Goal: Task Accomplishment & Management: Manage account settings

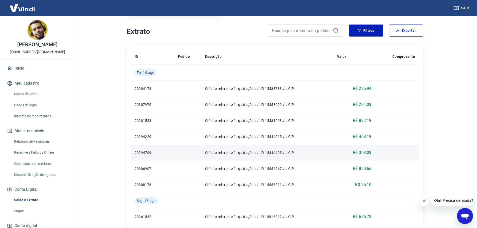
scroll to position [37, 0]
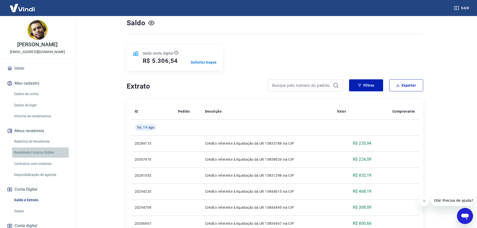
click at [45, 151] on link "Recebíveis Futuros Online" at bounding box center [40, 152] width 57 height 10
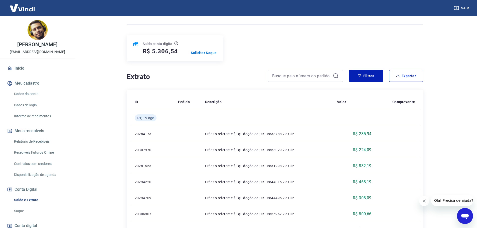
scroll to position [66, 0]
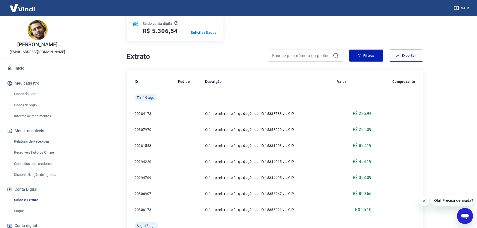
drag, startPoint x: 24, startPoint y: 209, endPoint x: 42, endPoint y: 203, distance: 18.9
click at [25, 209] on link "Saque" at bounding box center [40, 211] width 57 height 10
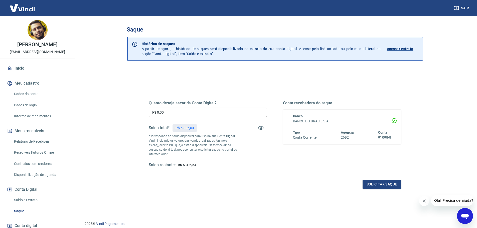
scroll to position [33, 0]
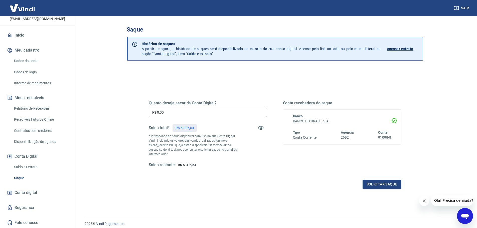
click at [35, 166] on link "Saldo e Extrato" at bounding box center [40, 167] width 57 height 10
